Goal: Task Accomplishment & Management: Use online tool/utility

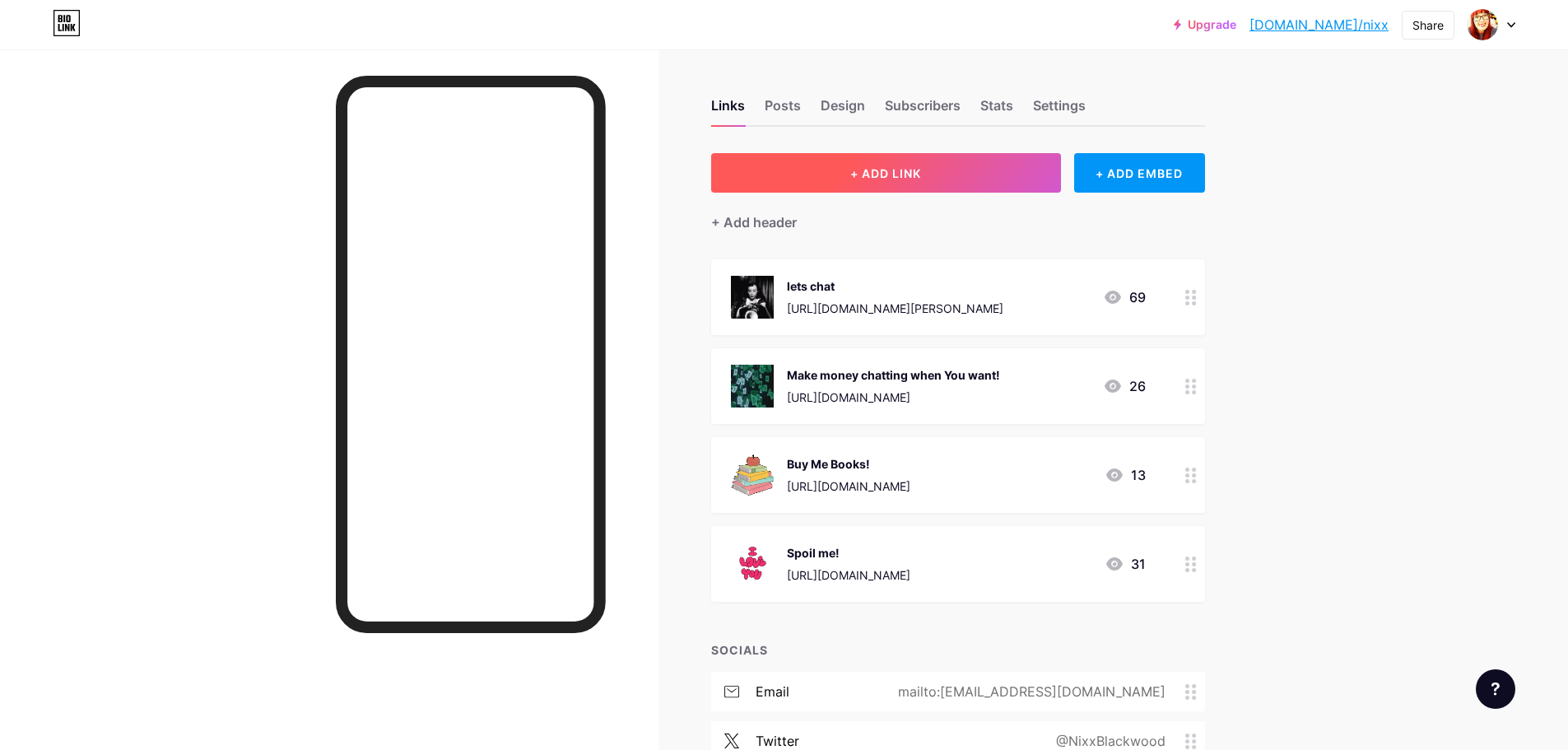
click at [915, 173] on span "+ ADD LINK" at bounding box center [885, 173] width 71 height 14
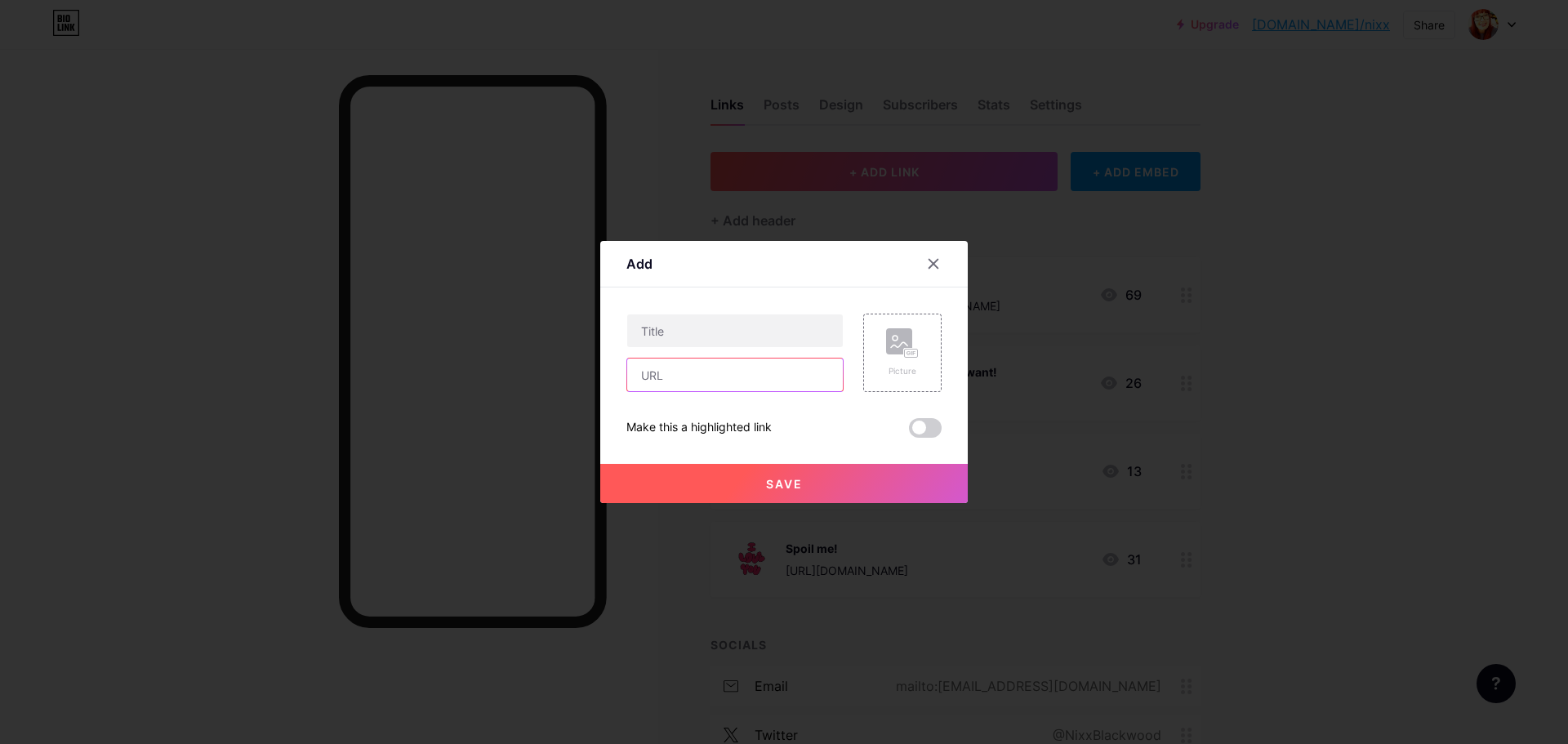
click at [697, 377] on input "text" at bounding box center [735, 374] width 216 height 33
paste input "[URL][DOMAIN_NAME]"
type input "[URL][DOMAIN_NAME]"
click at [680, 326] on input "text" at bounding box center [735, 331] width 216 height 33
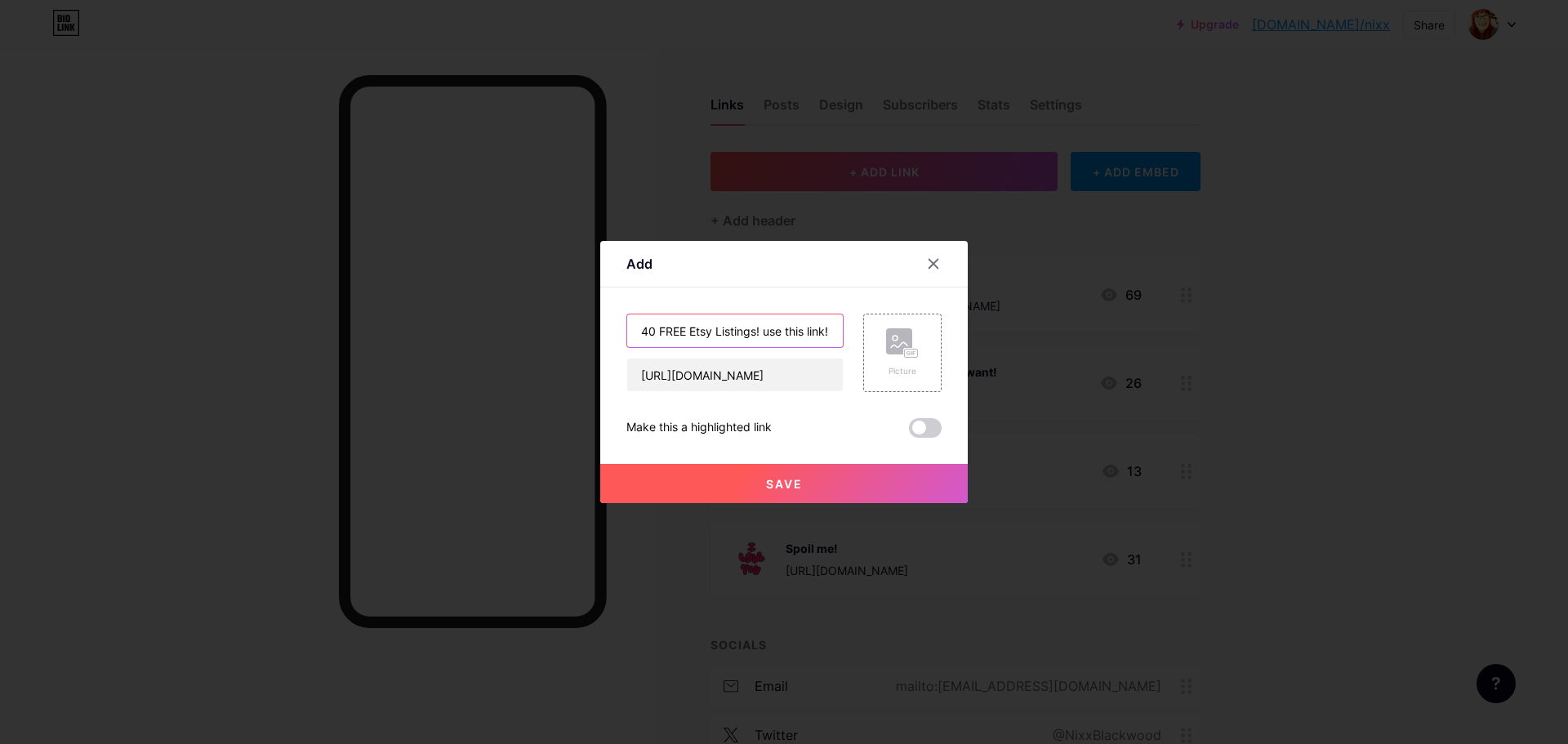
type input "40 FREE Etsy Listings! use this link!"
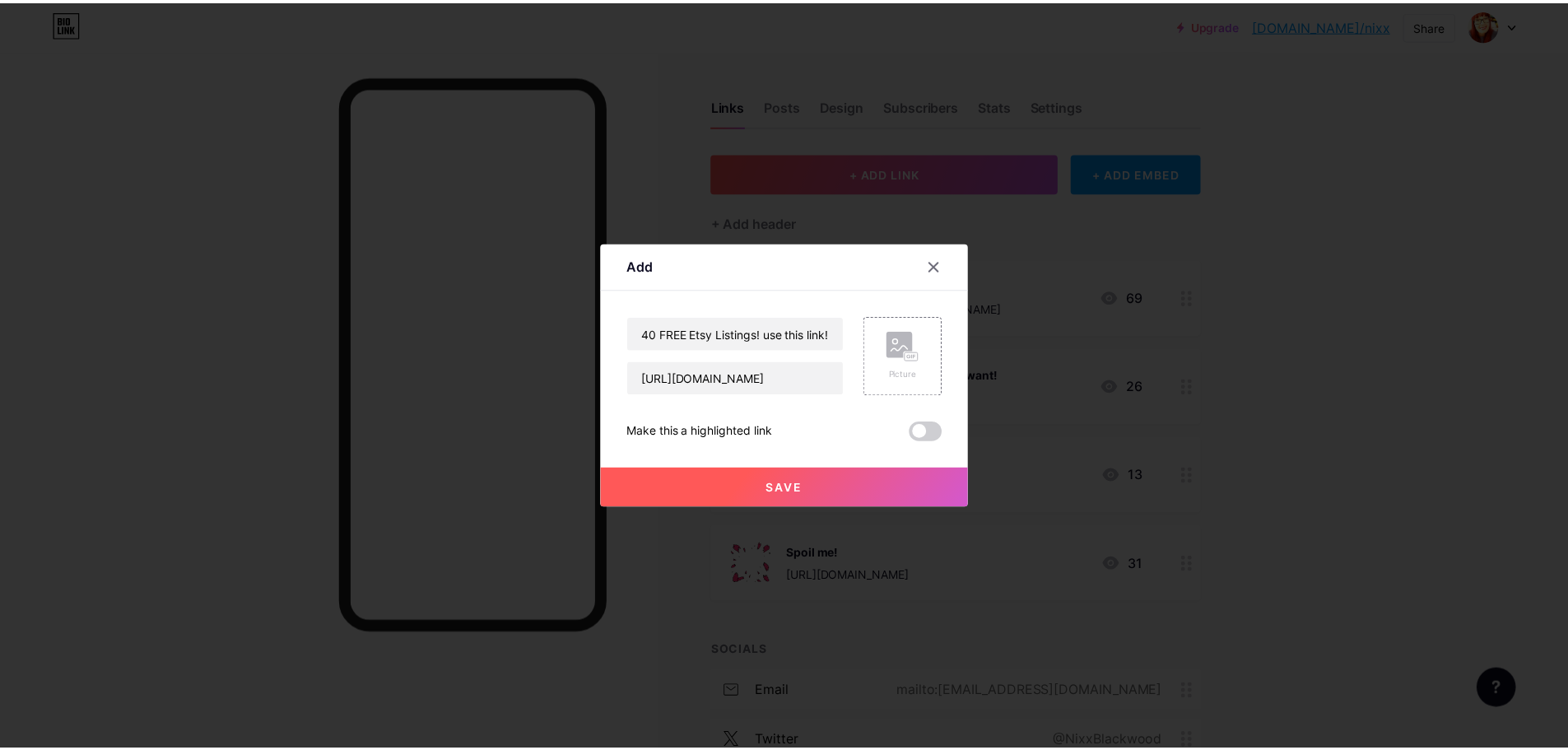
scroll to position [0, 0]
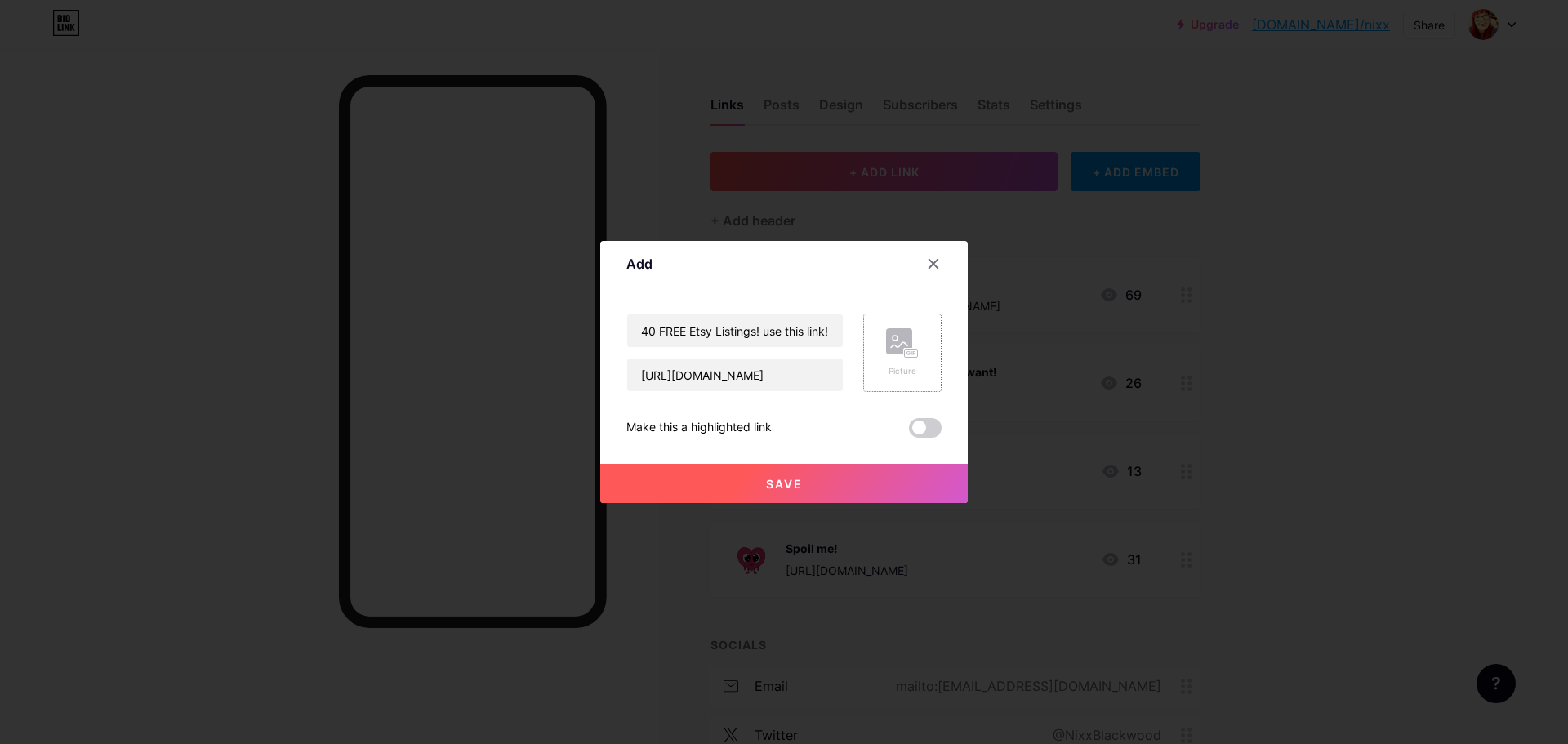
click at [900, 347] on rect at bounding box center [899, 341] width 26 height 26
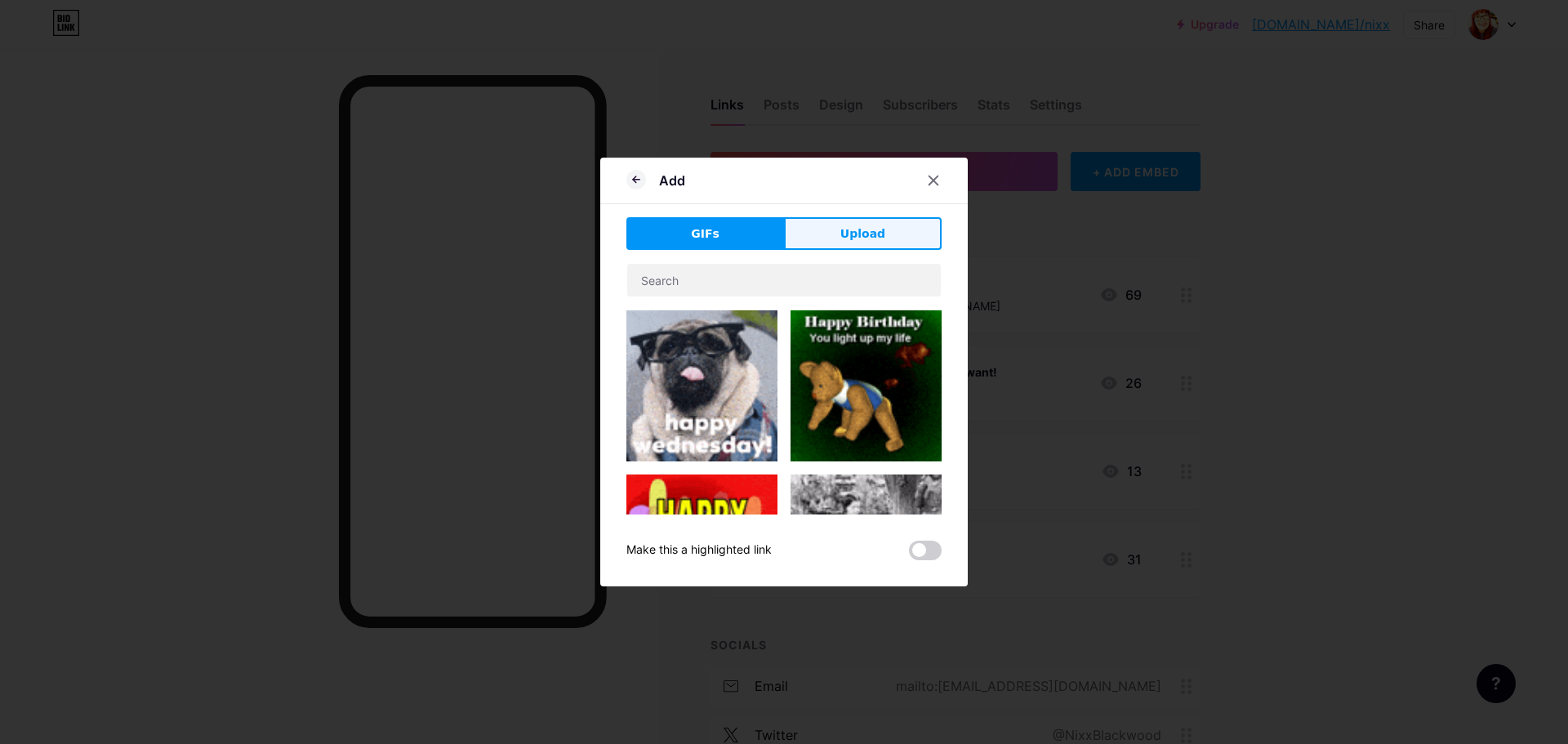
click at [828, 232] on button "Upload" at bounding box center [862, 233] width 158 height 33
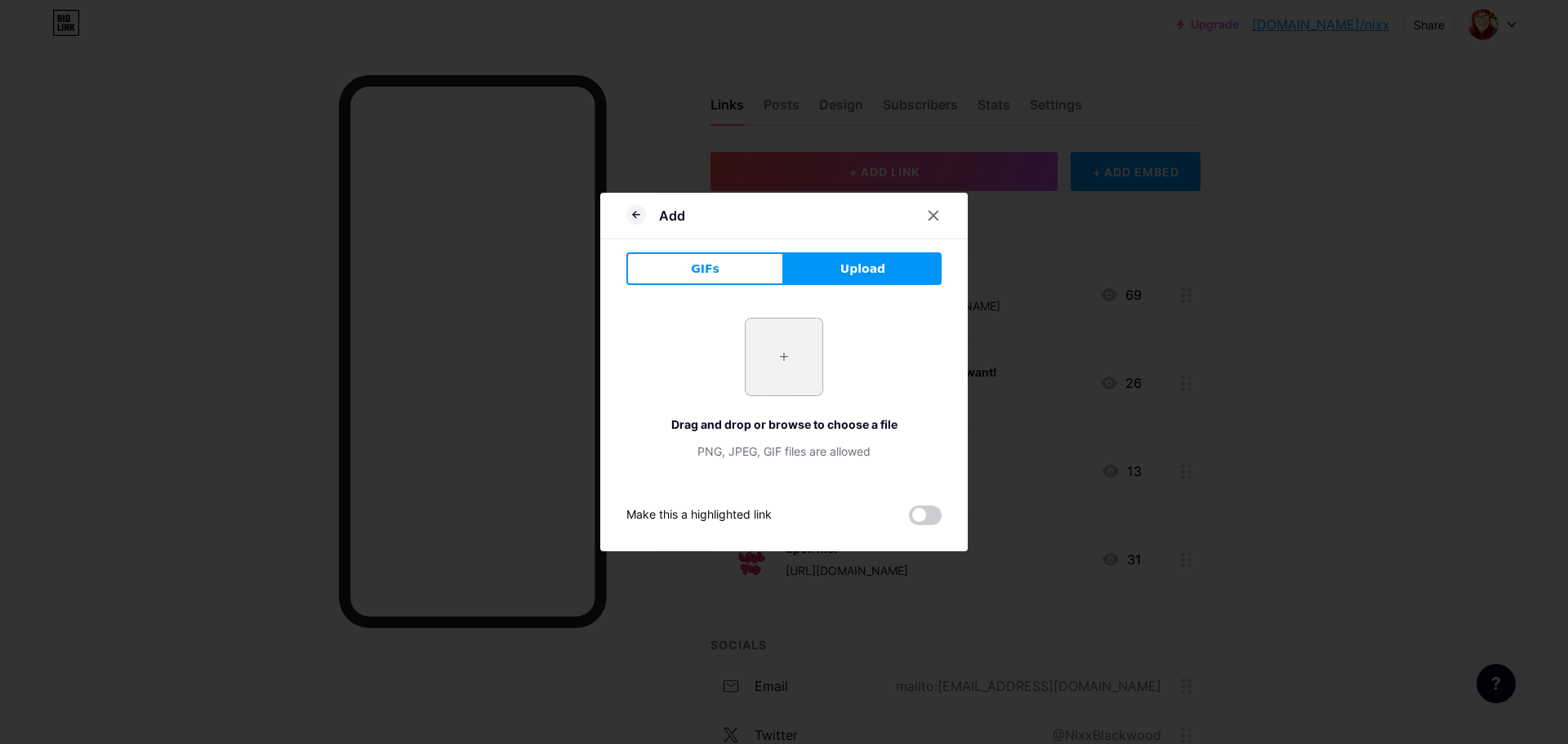
drag, startPoint x: 776, startPoint y: 367, endPoint x: 753, endPoint y: 360, distance: 24.0
click at [753, 360] on input "file" at bounding box center [783, 356] width 76 height 76
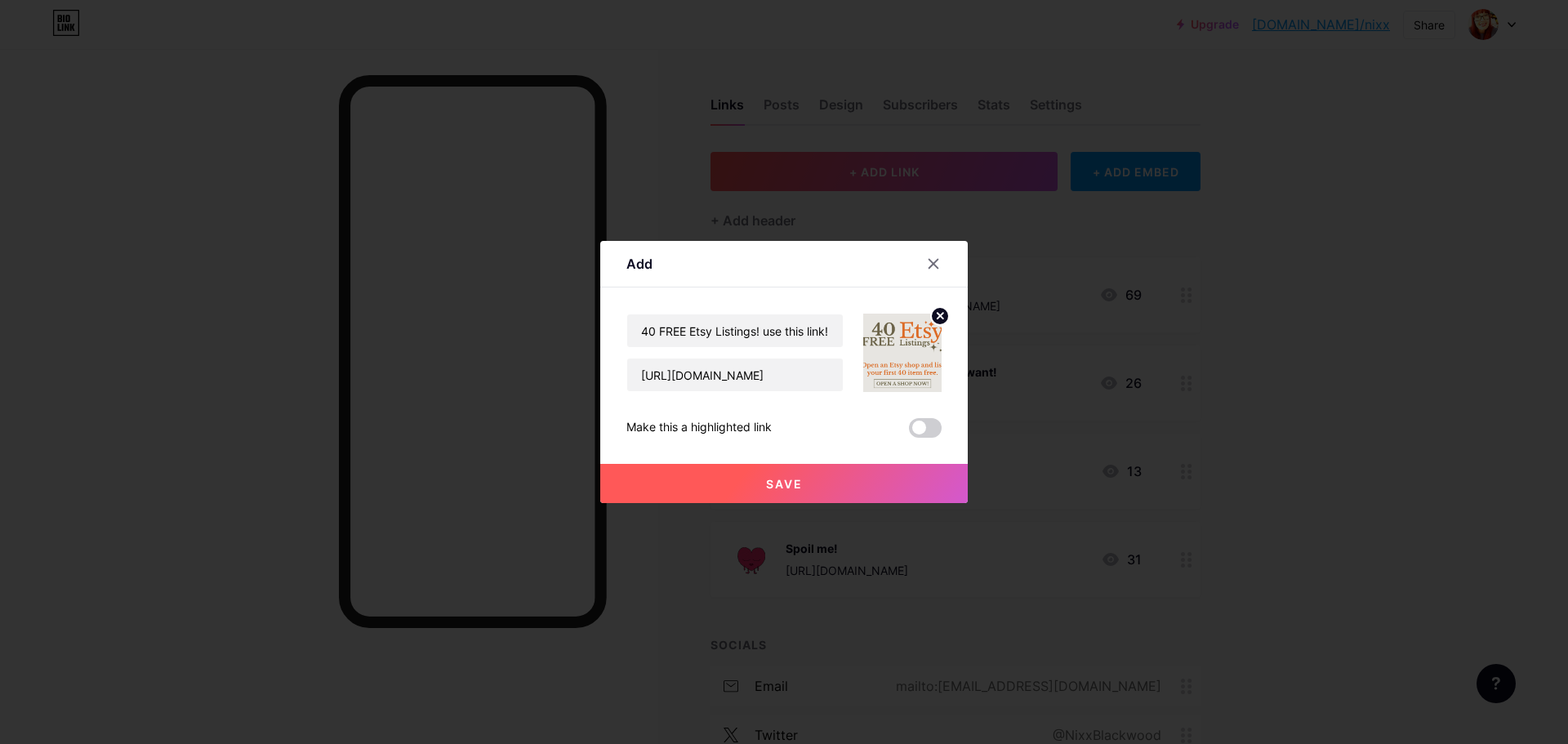
click at [782, 487] on span "Save" at bounding box center [785, 484] width 37 height 14
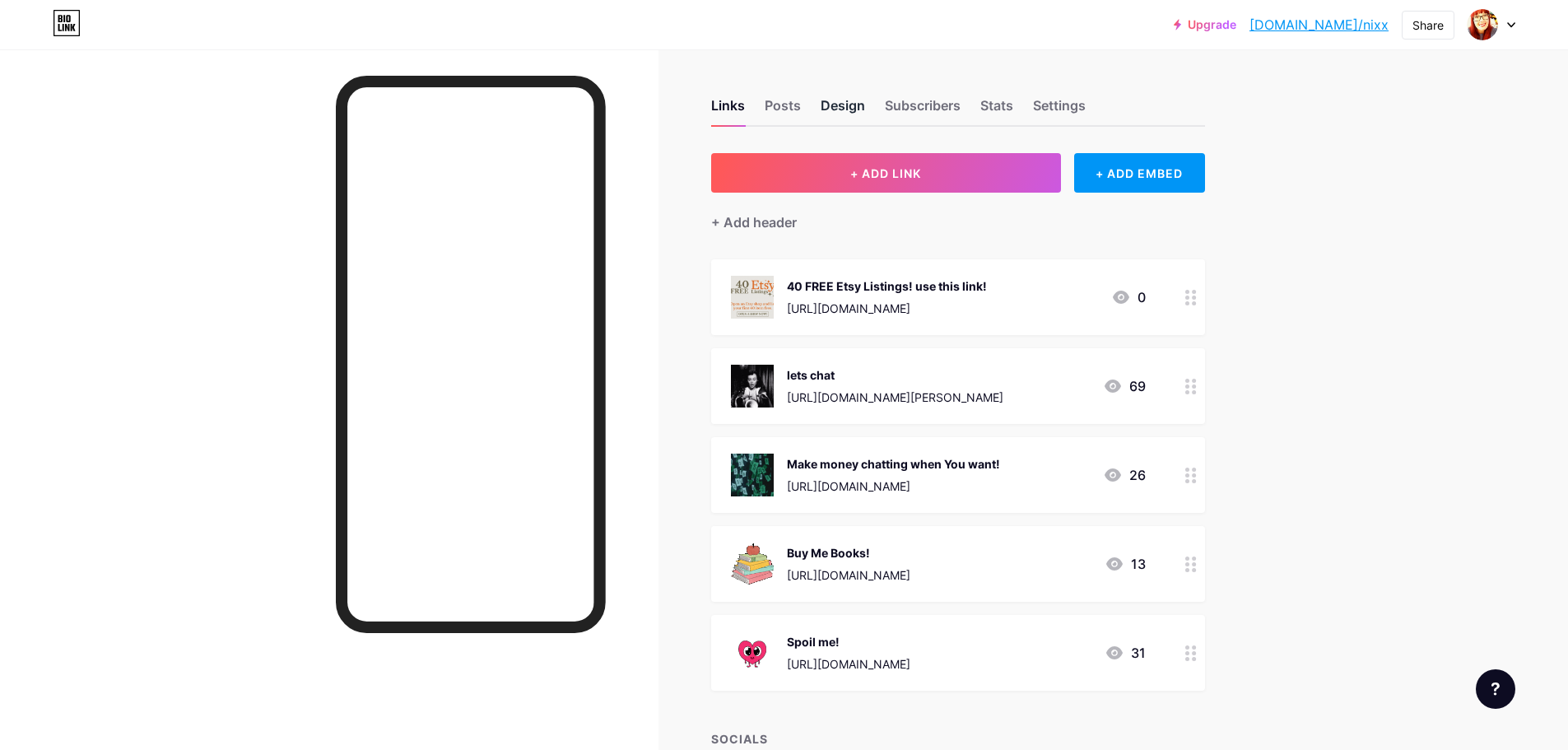
click at [851, 104] on div "Design" at bounding box center [843, 110] width 45 height 29
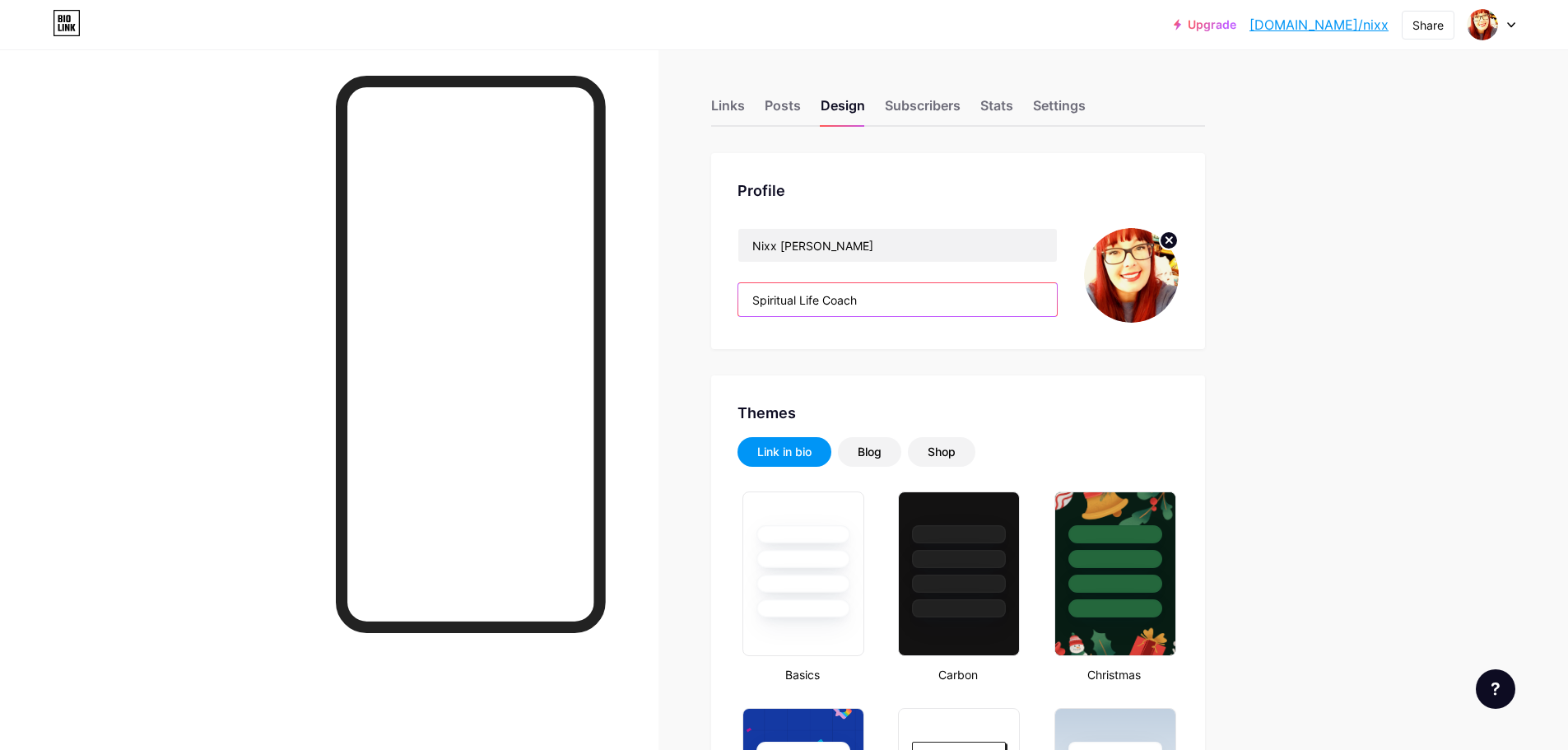
drag, startPoint x: 757, startPoint y: 302, endPoint x: 882, endPoint y: 302, distance: 125.0
click at [882, 302] on input "Spiritual Life Coach" at bounding box center [897, 299] width 319 height 33
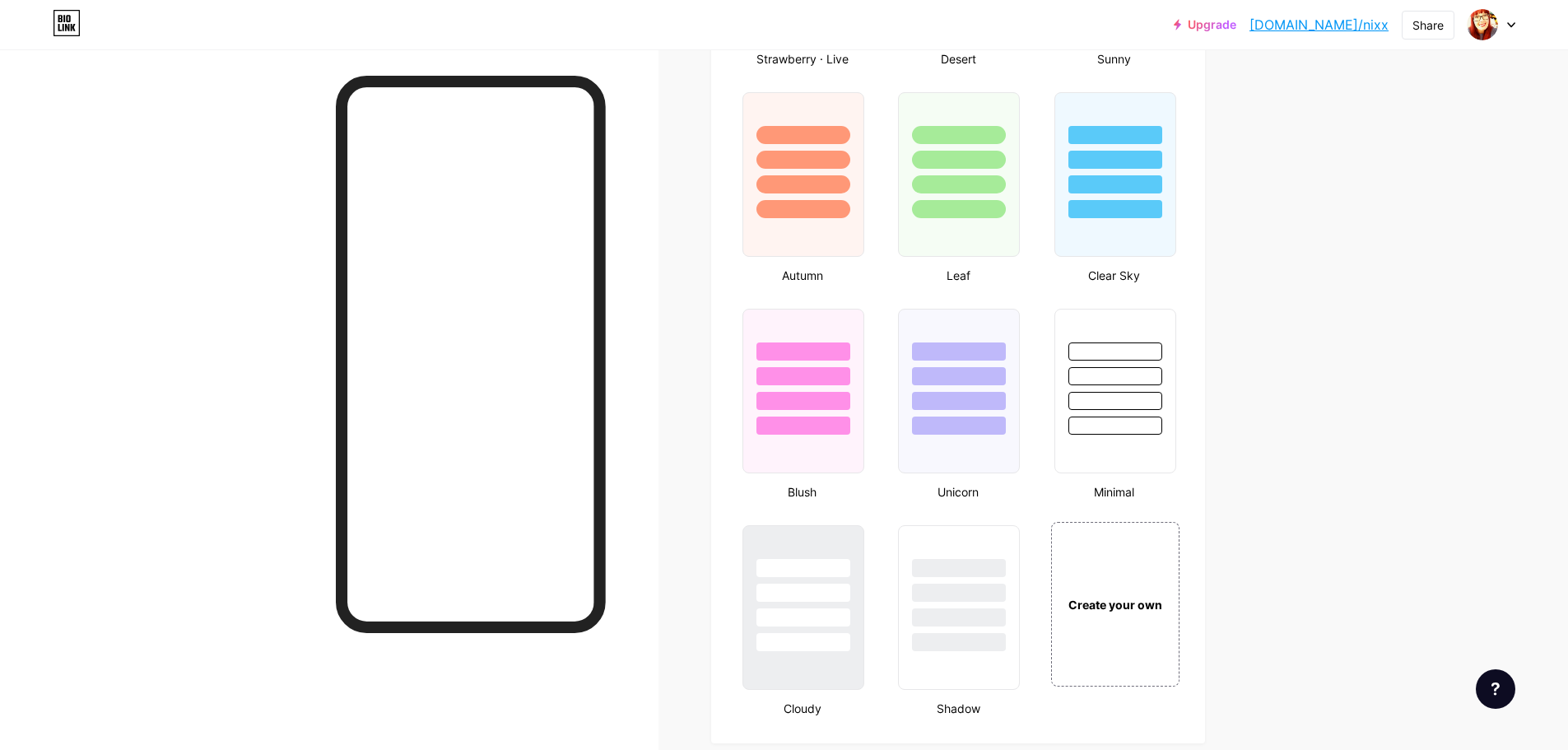
scroll to position [1728, 0]
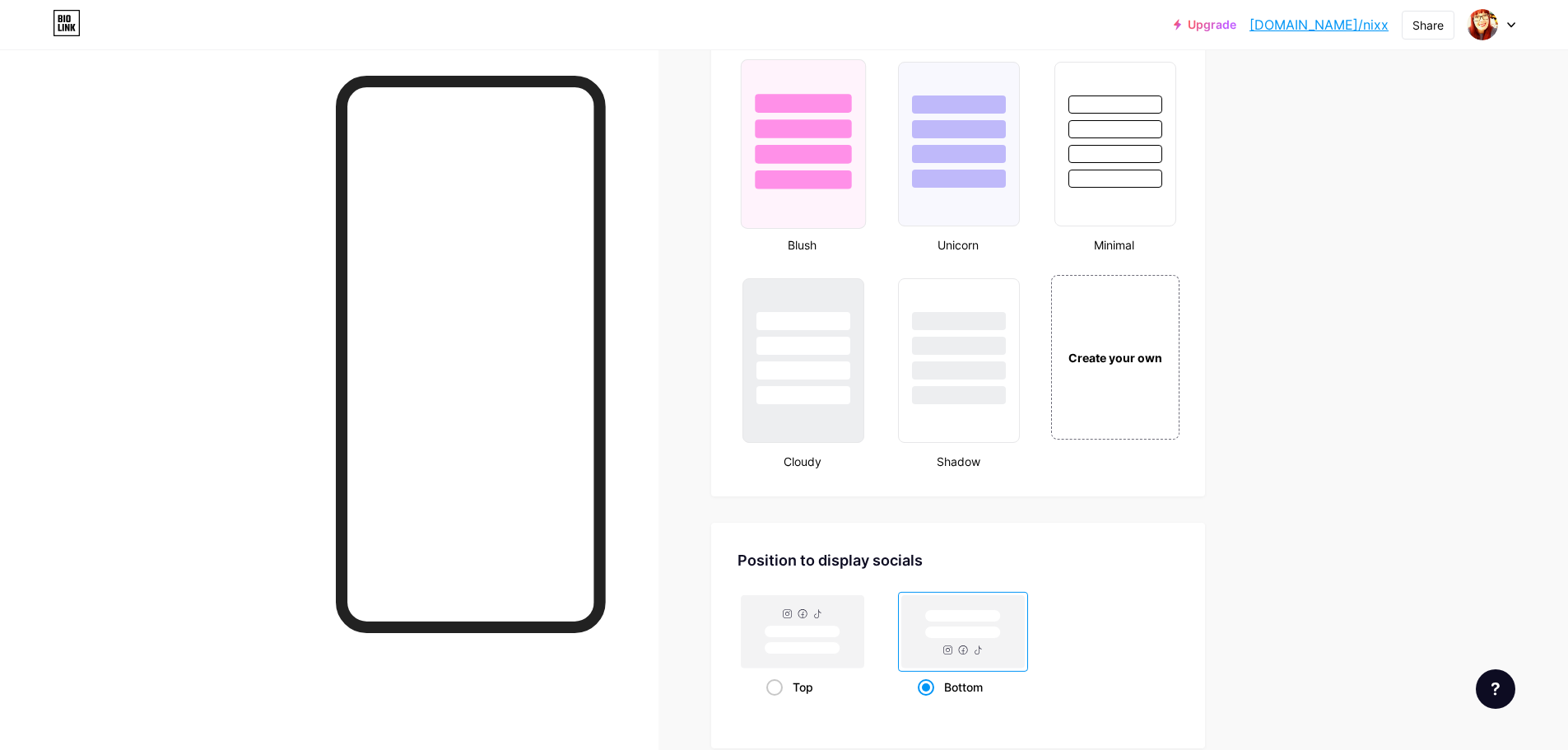
click at [821, 155] on div at bounding box center [803, 154] width 97 height 19
click at [954, 190] on div at bounding box center [959, 144] width 125 height 170
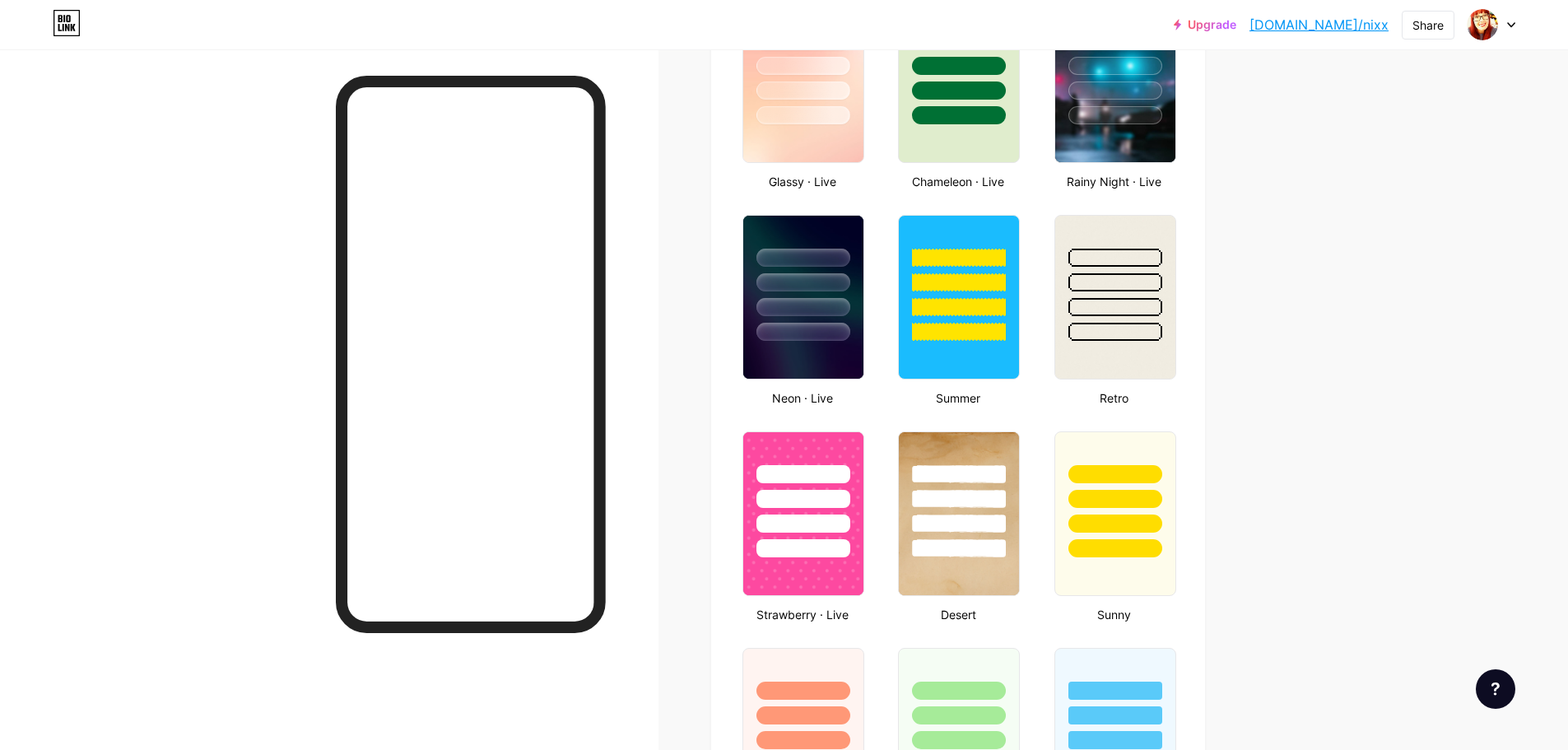
scroll to position [905, 0]
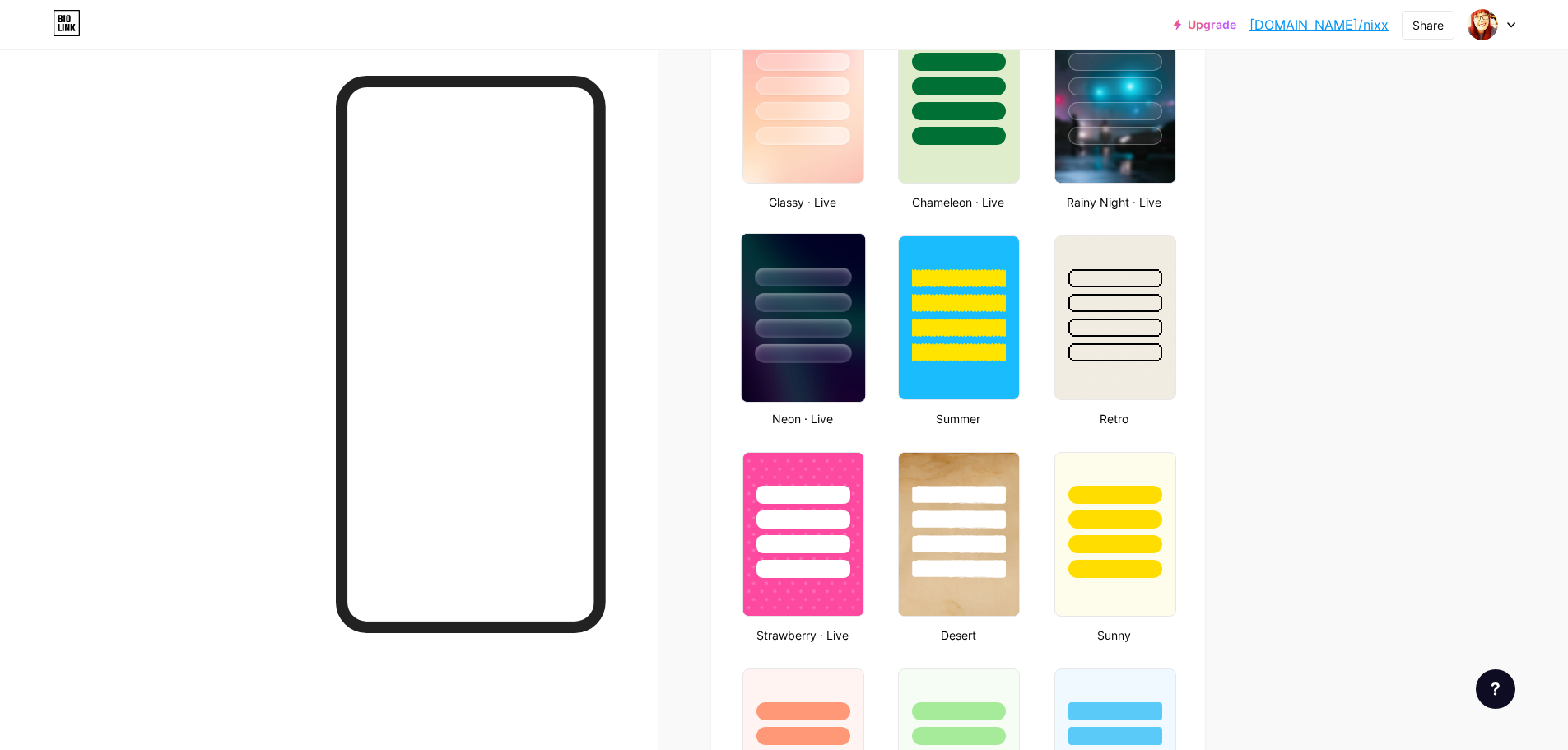
click at [787, 360] on div at bounding box center [803, 353] width 97 height 19
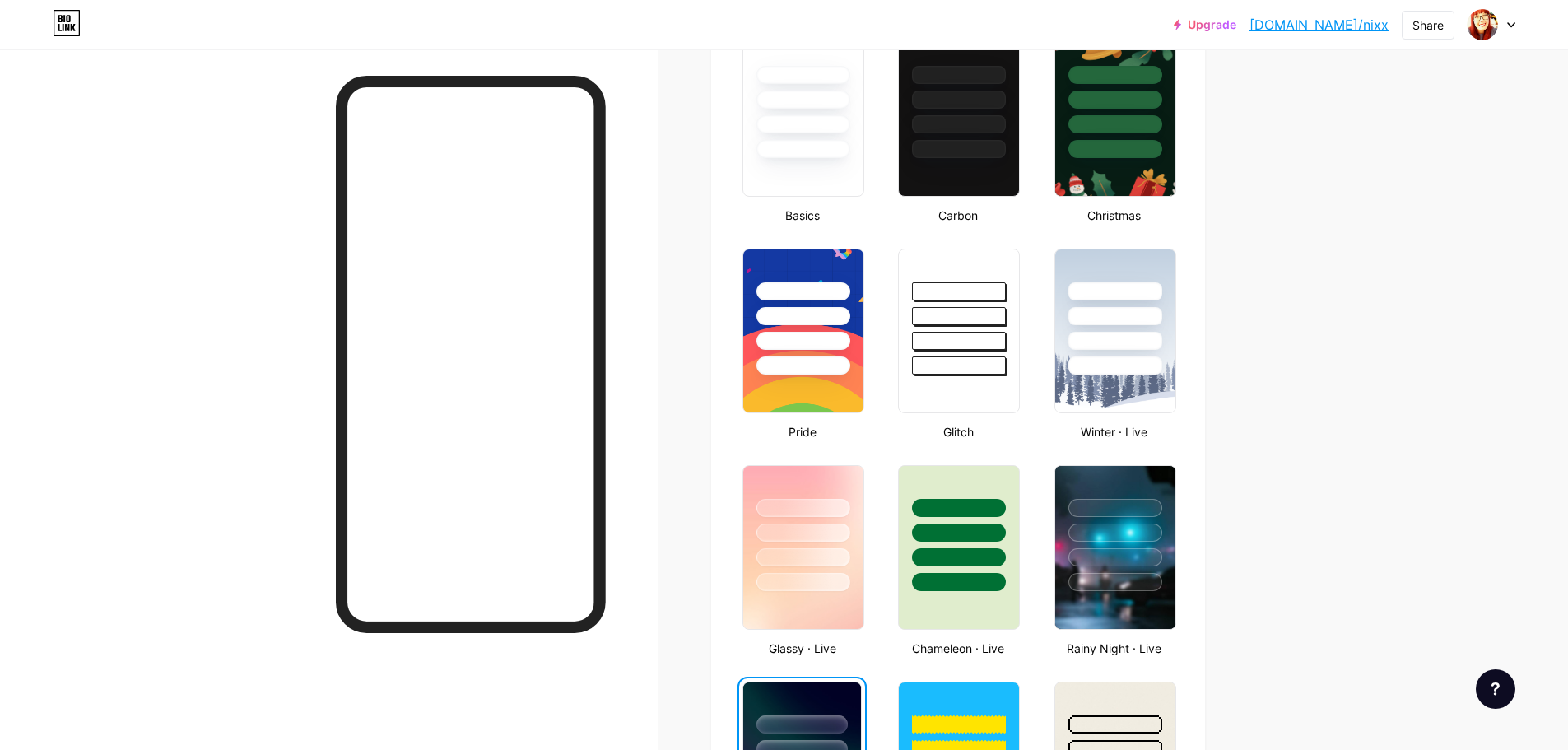
scroll to position [412, 0]
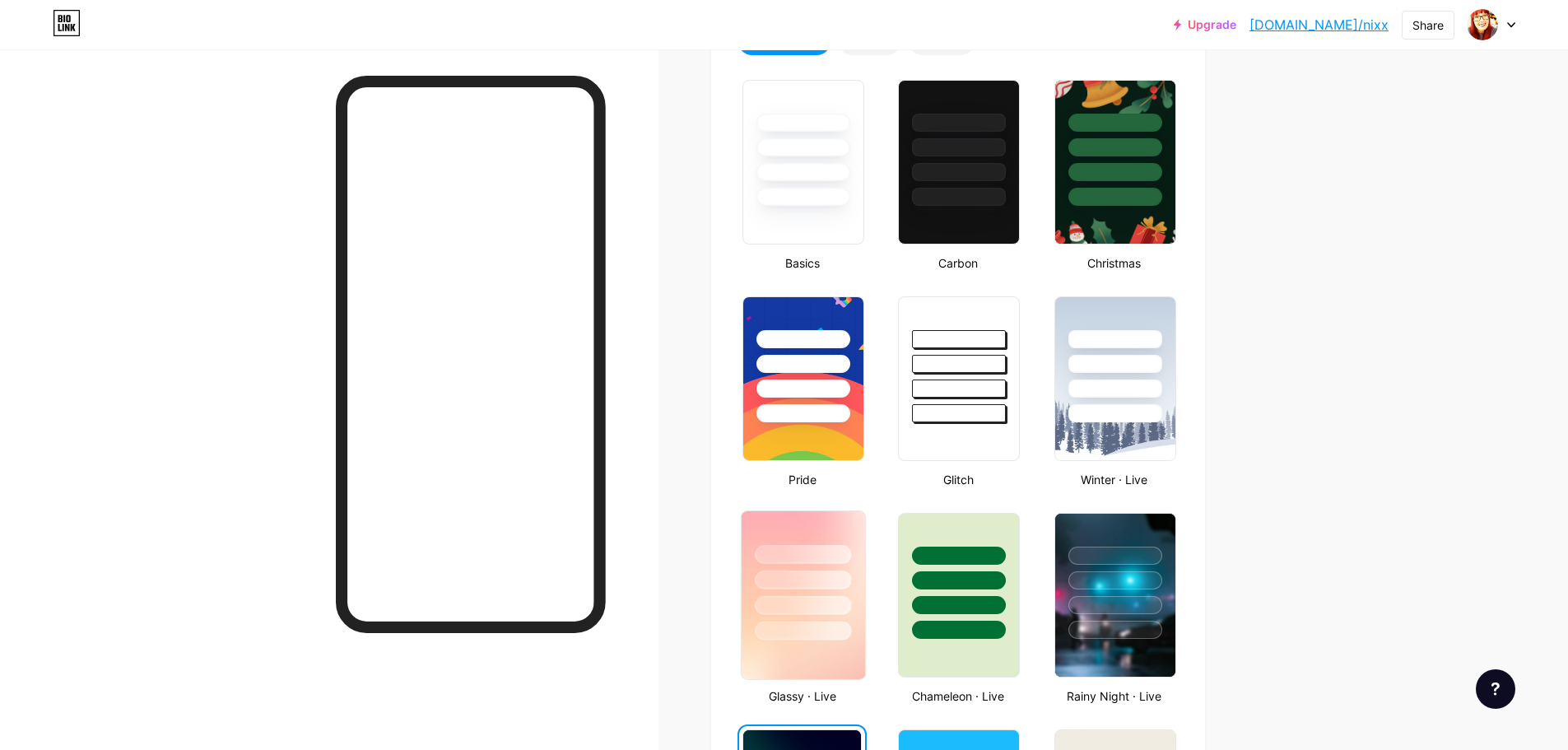
click at [829, 527] on div at bounding box center [803, 575] width 124 height 129
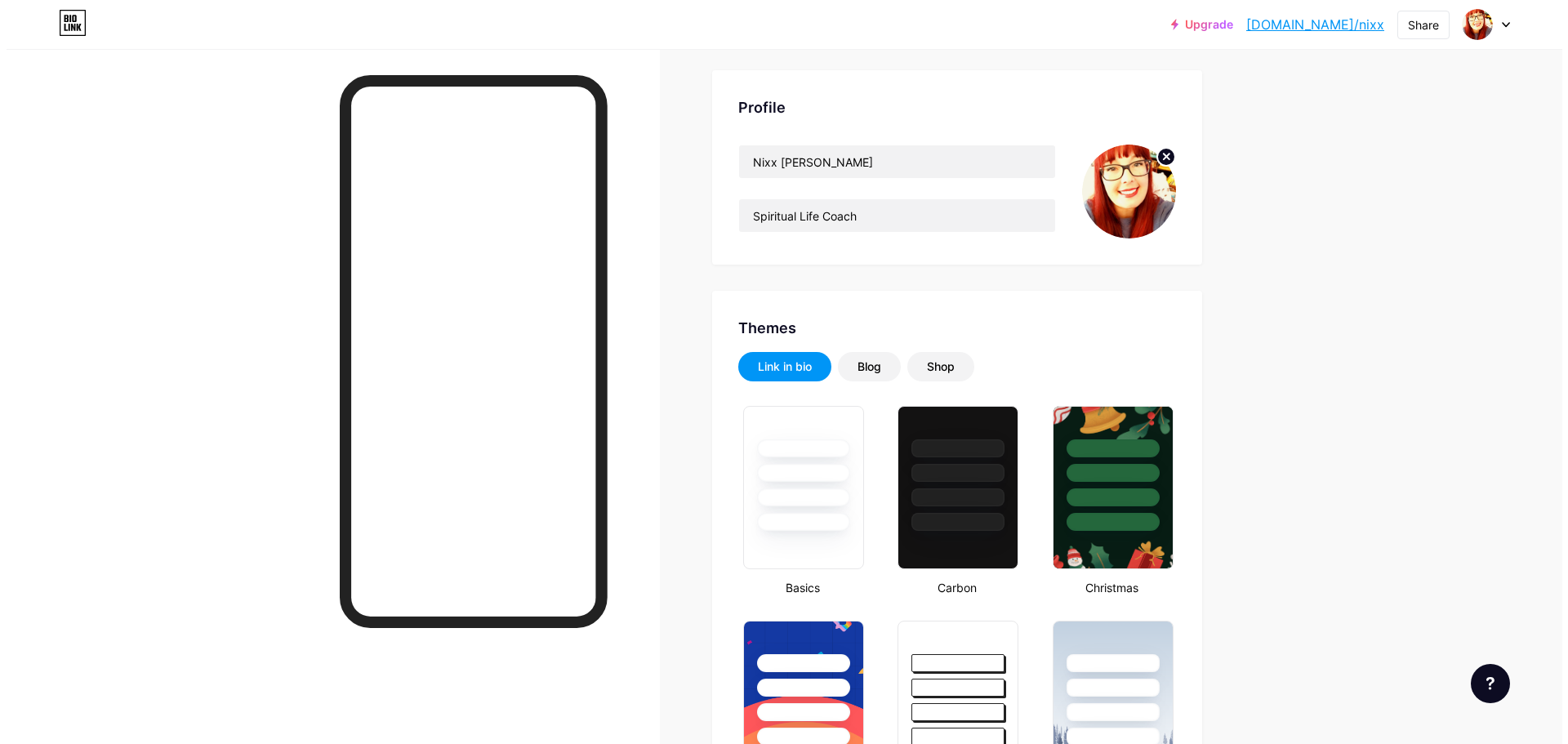
scroll to position [0, 0]
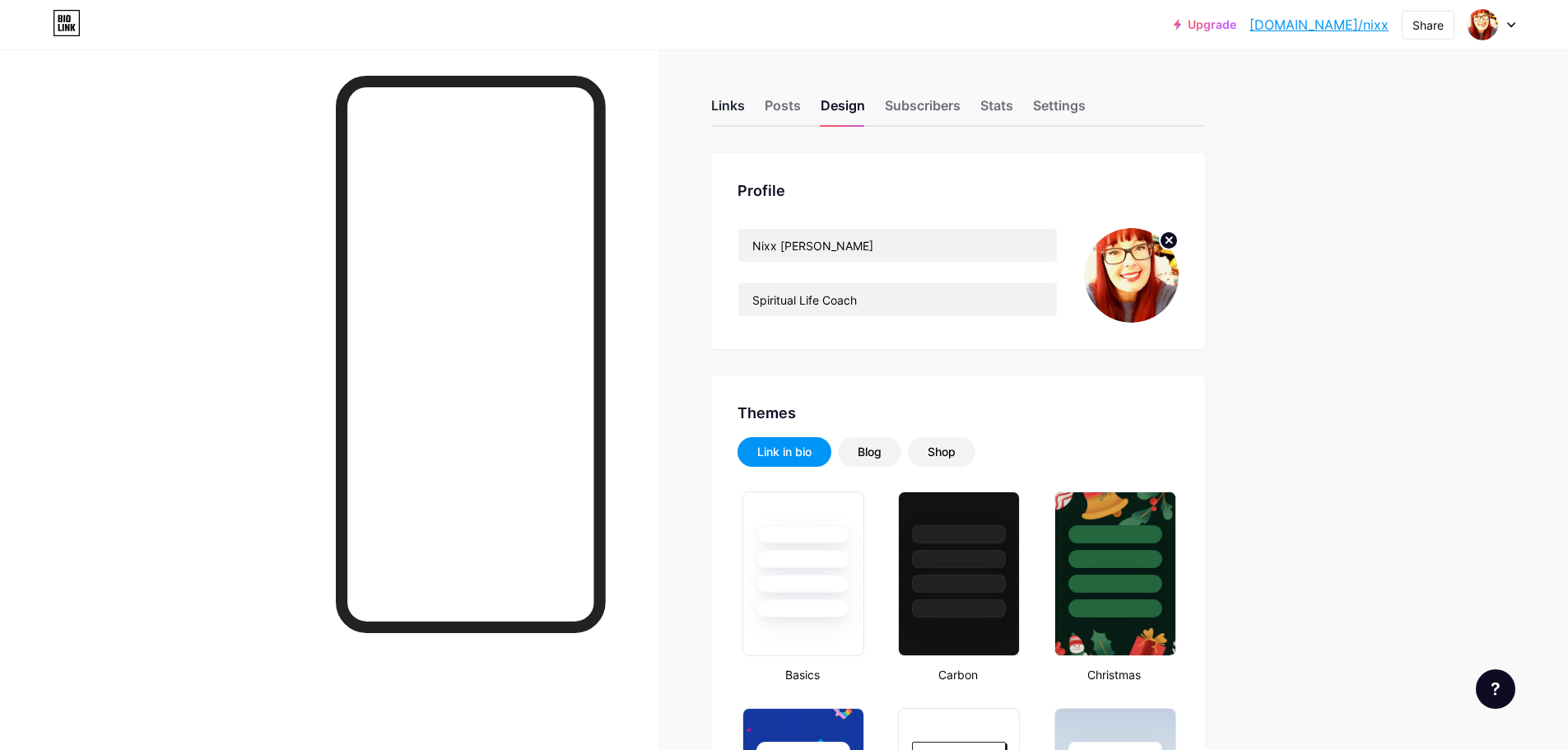
click at [726, 102] on div "Links" at bounding box center [727, 110] width 34 height 29
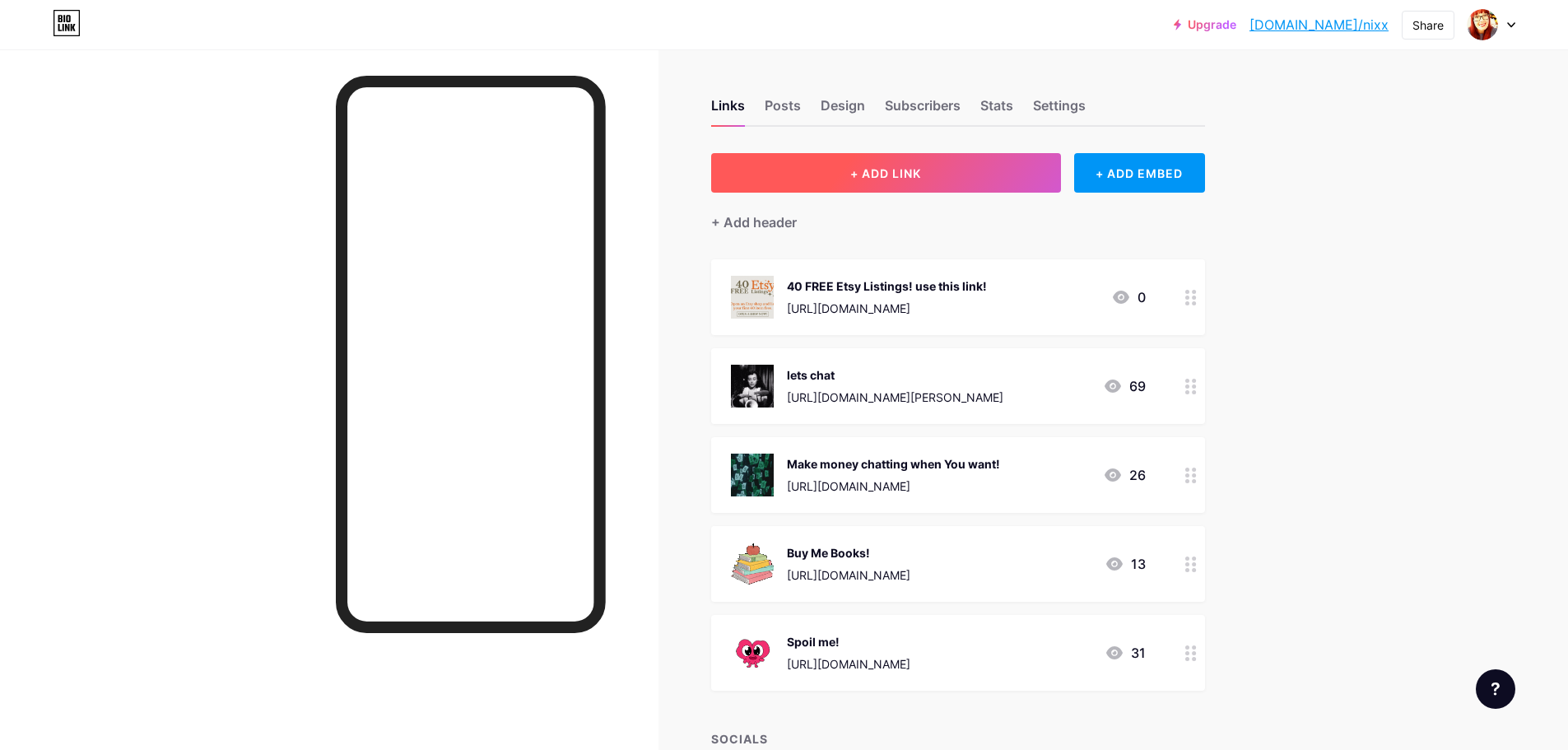
click at [876, 173] on span "+ ADD LINK" at bounding box center [885, 173] width 71 height 14
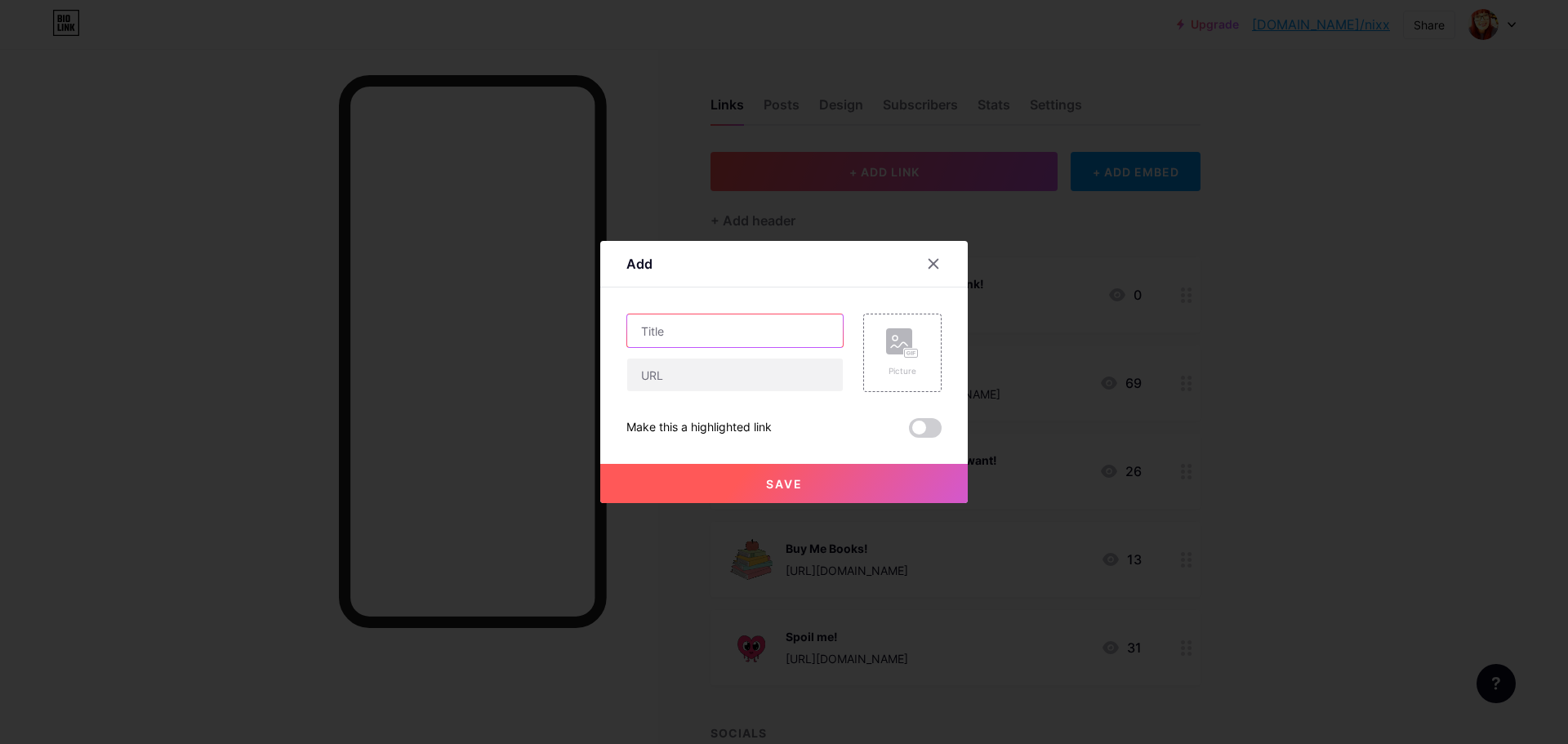
click at [698, 335] on input "text" at bounding box center [735, 331] width 216 height 33
type input "Use MY LINK"
click at [907, 361] on div "Picture" at bounding box center [903, 352] width 33 height 49
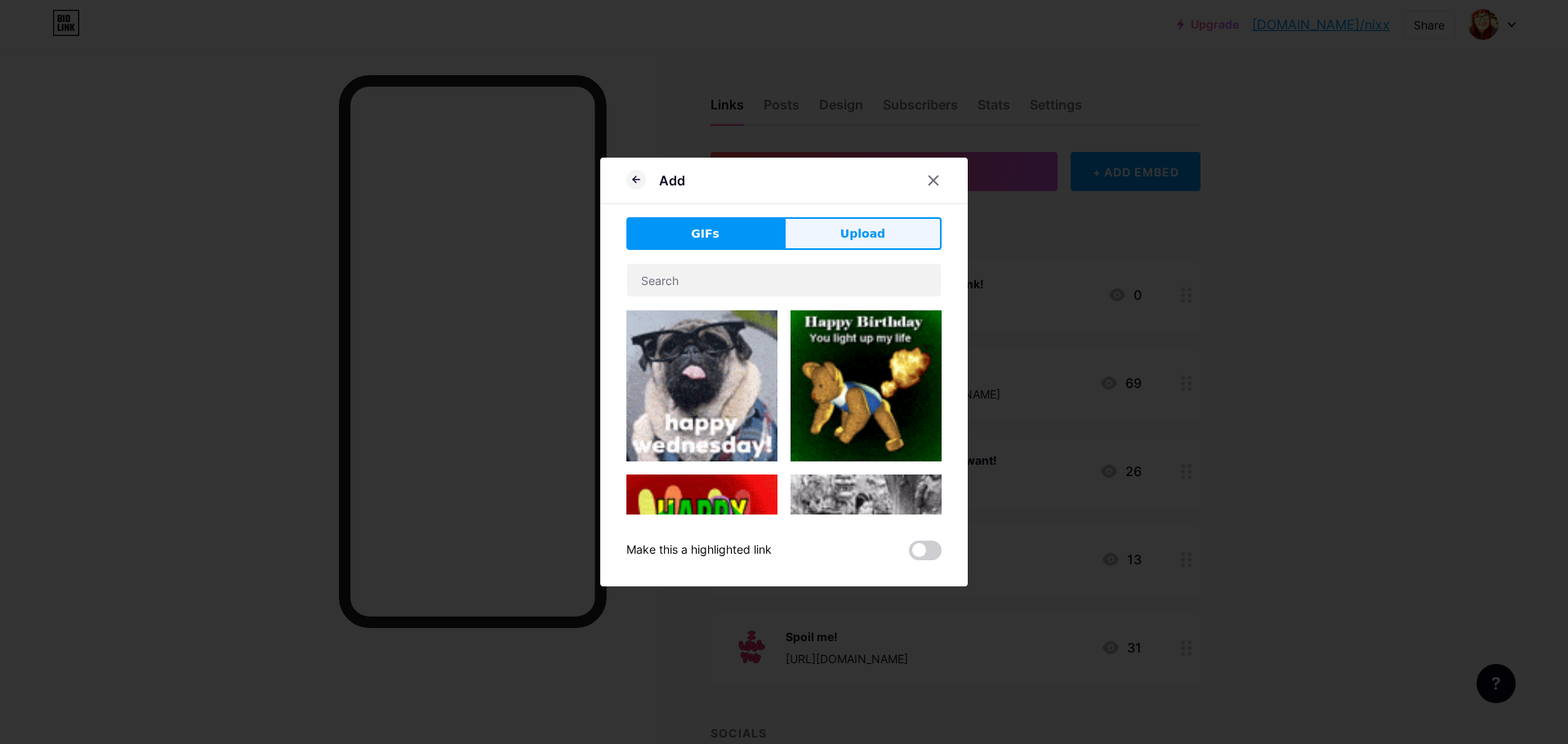
click at [858, 238] on span "Upload" at bounding box center [862, 234] width 45 height 17
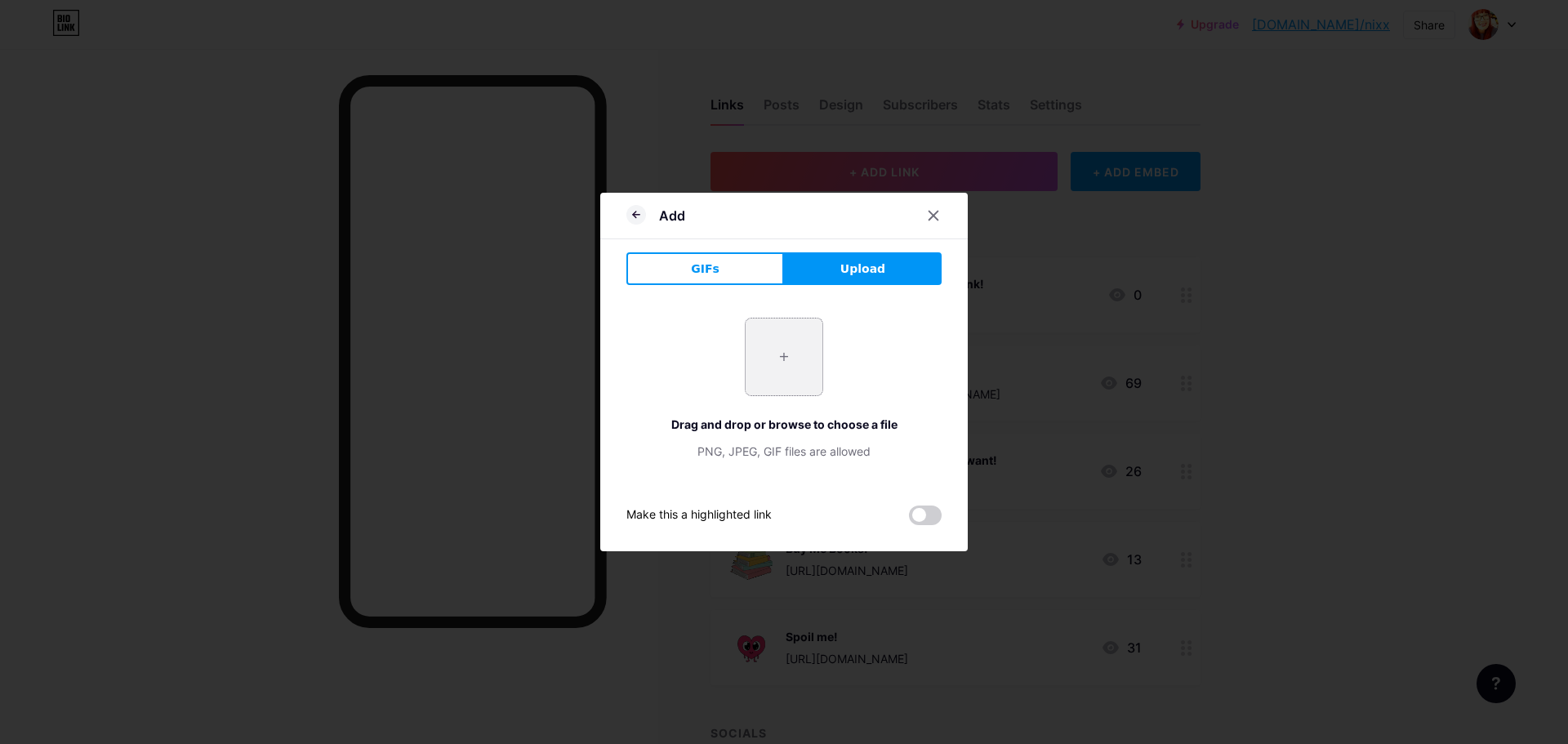
click at [771, 348] on input "file" at bounding box center [783, 356] width 76 height 76
type input "C:\fakepath\ef92743201d0ed3c8e58aae47266bd89.png"
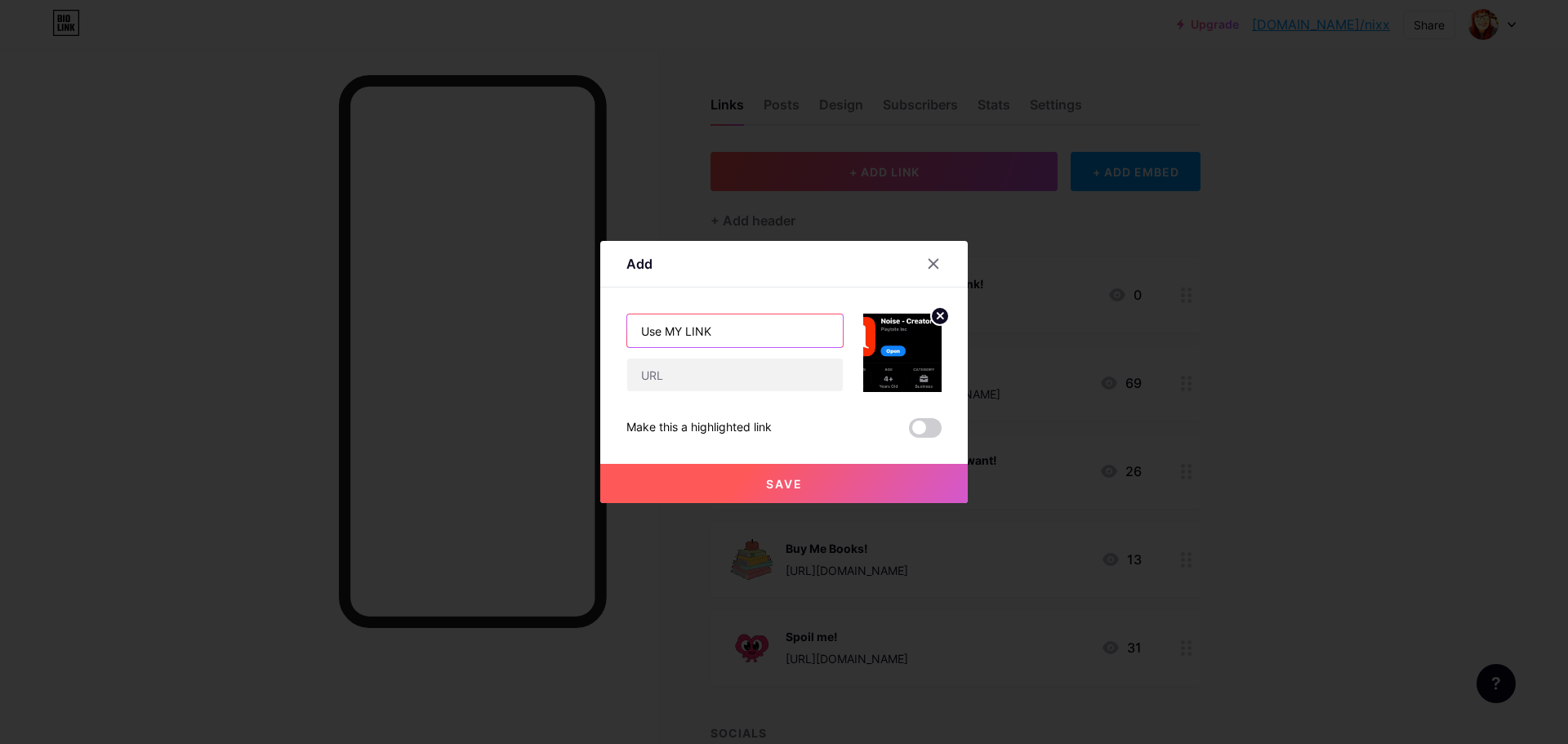
drag, startPoint x: 688, startPoint y: 334, endPoint x: 739, endPoint y: 333, distance: 51.0
click at [739, 333] on input "Use MY LINK" at bounding box center [735, 331] width 216 height 33
drag, startPoint x: 716, startPoint y: 332, endPoint x: 759, endPoint y: 332, distance: 43.0
click at [759, 332] on input "Use MY code HP3XP" at bounding box center [735, 331] width 216 height 33
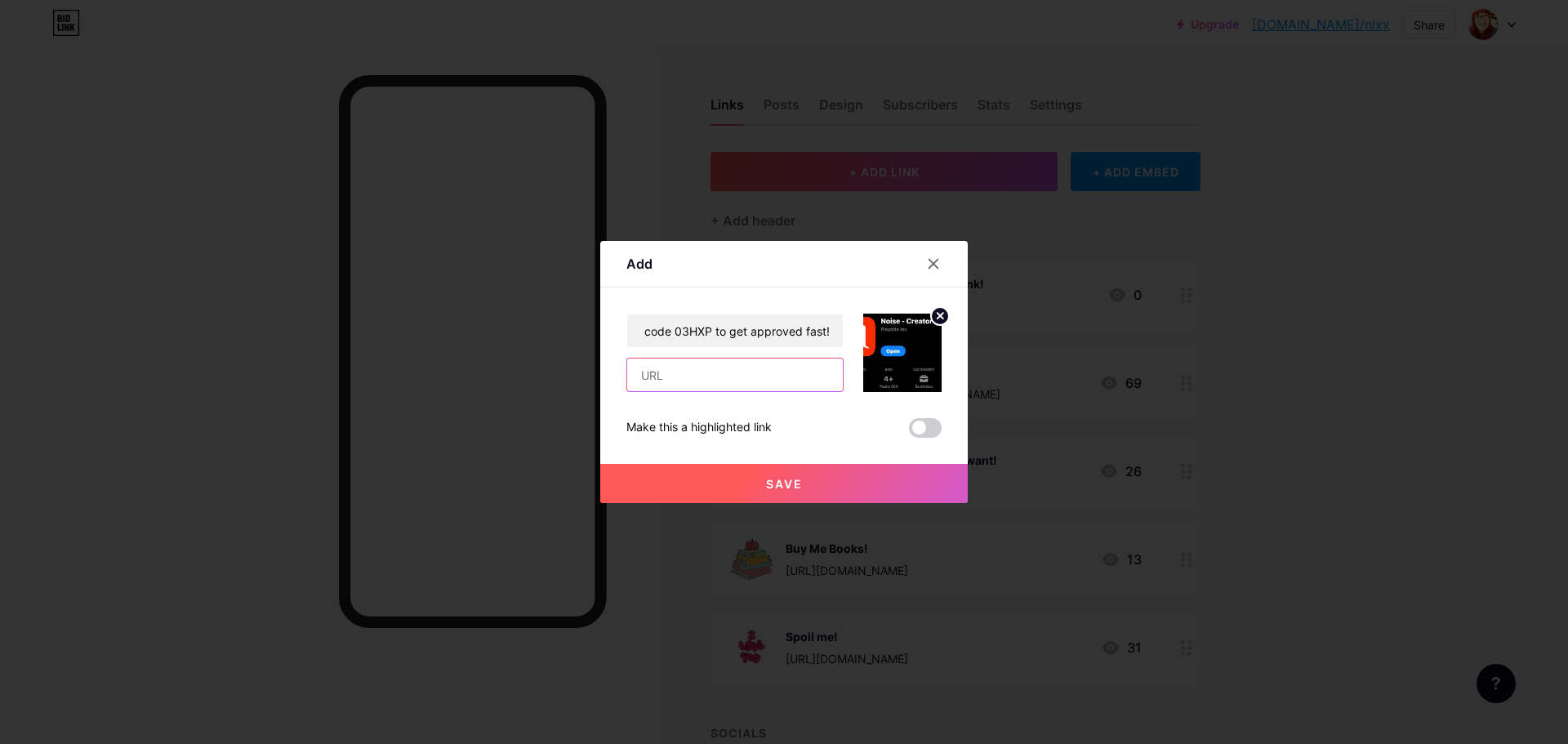
click at [782, 381] on input "text" at bounding box center [735, 374] width 216 height 33
drag, startPoint x: 683, startPoint y: 332, endPoint x: 668, endPoint y: 333, distance: 15.0
click at [668, 333] on input "Use MY code 03HXP to get approved fast!" at bounding box center [735, 331] width 216 height 33
drag, startPoint x: 667, startPoint y: 332, endPoint x: 631, endPoint y: 333, distance: 36.0
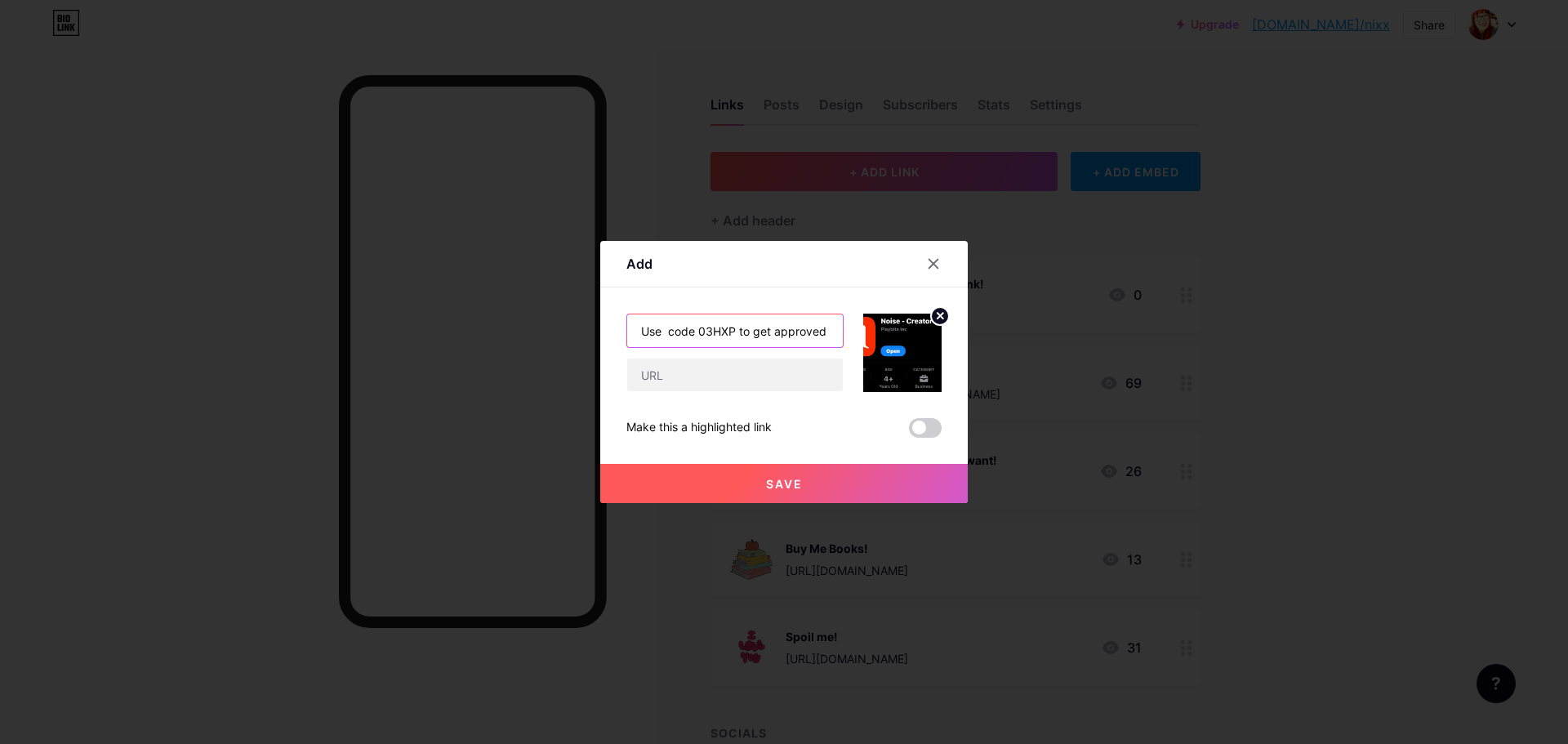
click at [631, 333] on input "Use code 03HXP to get approved fast!" at bounding box center [735, 331] width 216 height 33
type input "code 03HXP to get approved fast!"
click at [763, 375] on input "text" at bounding box center [735, 374] width 216 height 33
paste input "[URL][DOMAIN_NAME]"
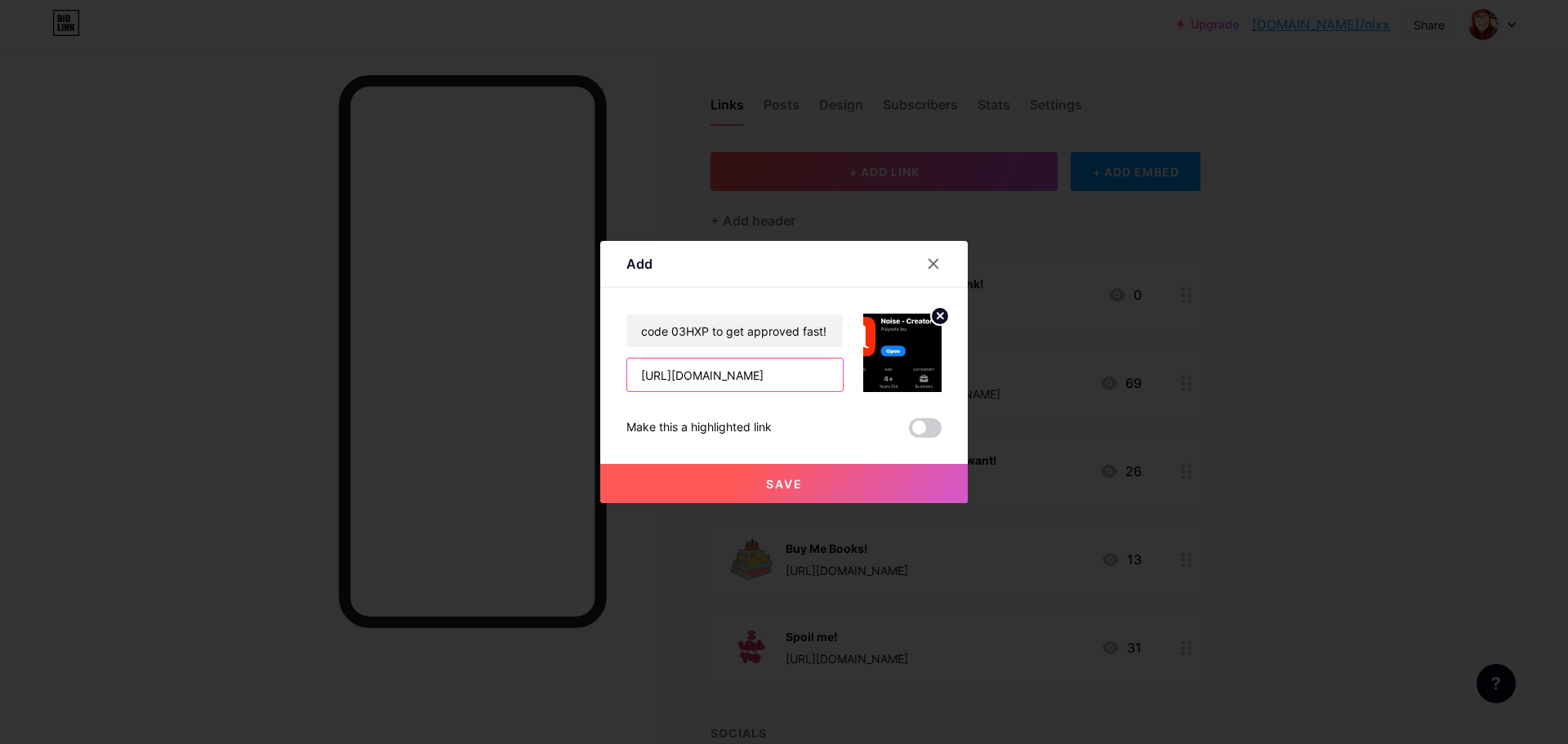
type input "[URL][DOMAIN_NAME]"
click at [783, 480] on span "Save" at bounding box center [785, 484] width 37 height 14
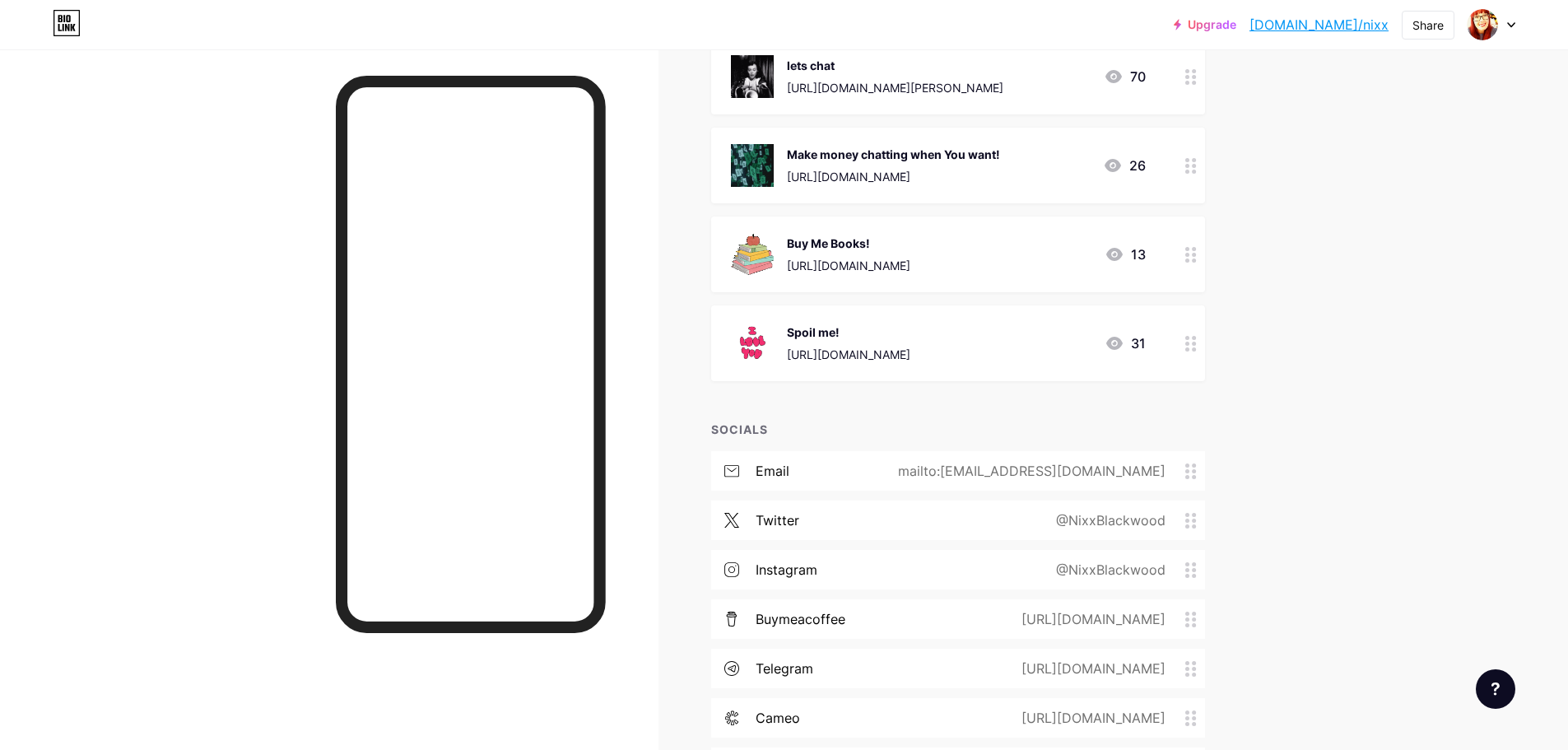
scroll to position [493, 0]
